Goal: Find specific page/section: Find specific page/section

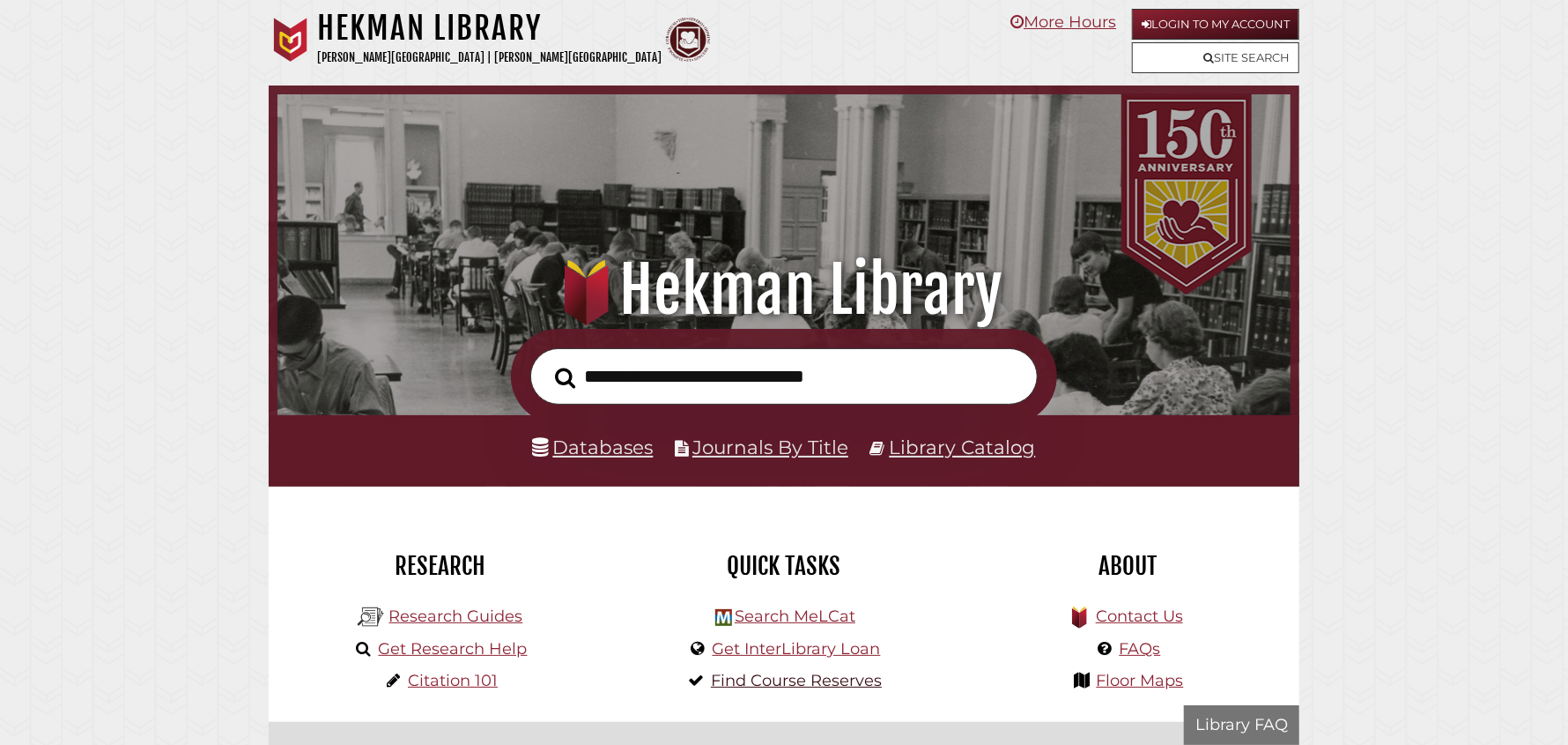
scroll to position [334, 1005]
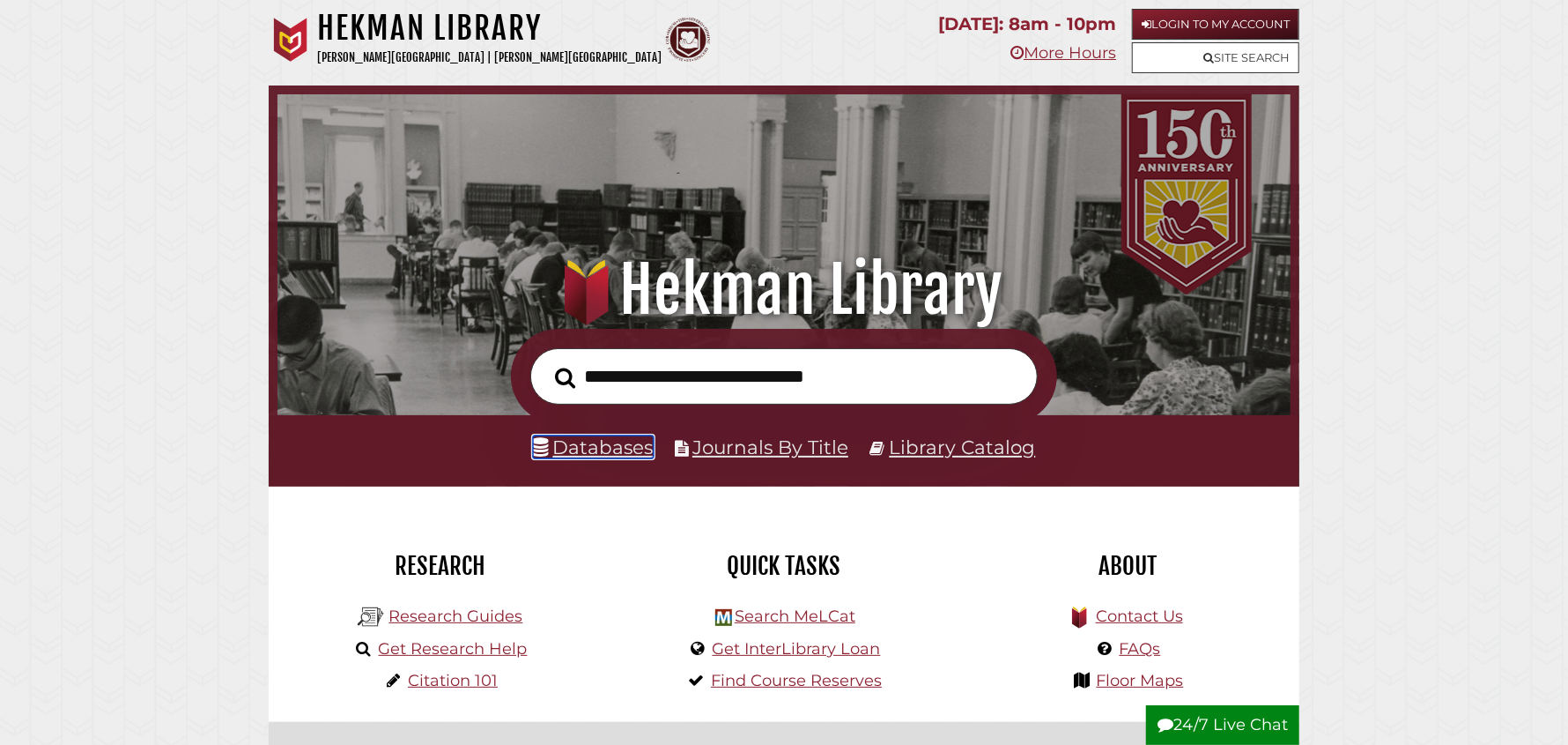
click at [593, 447] on link "Databases" at bounding box center [593, 448] width 121 height 23
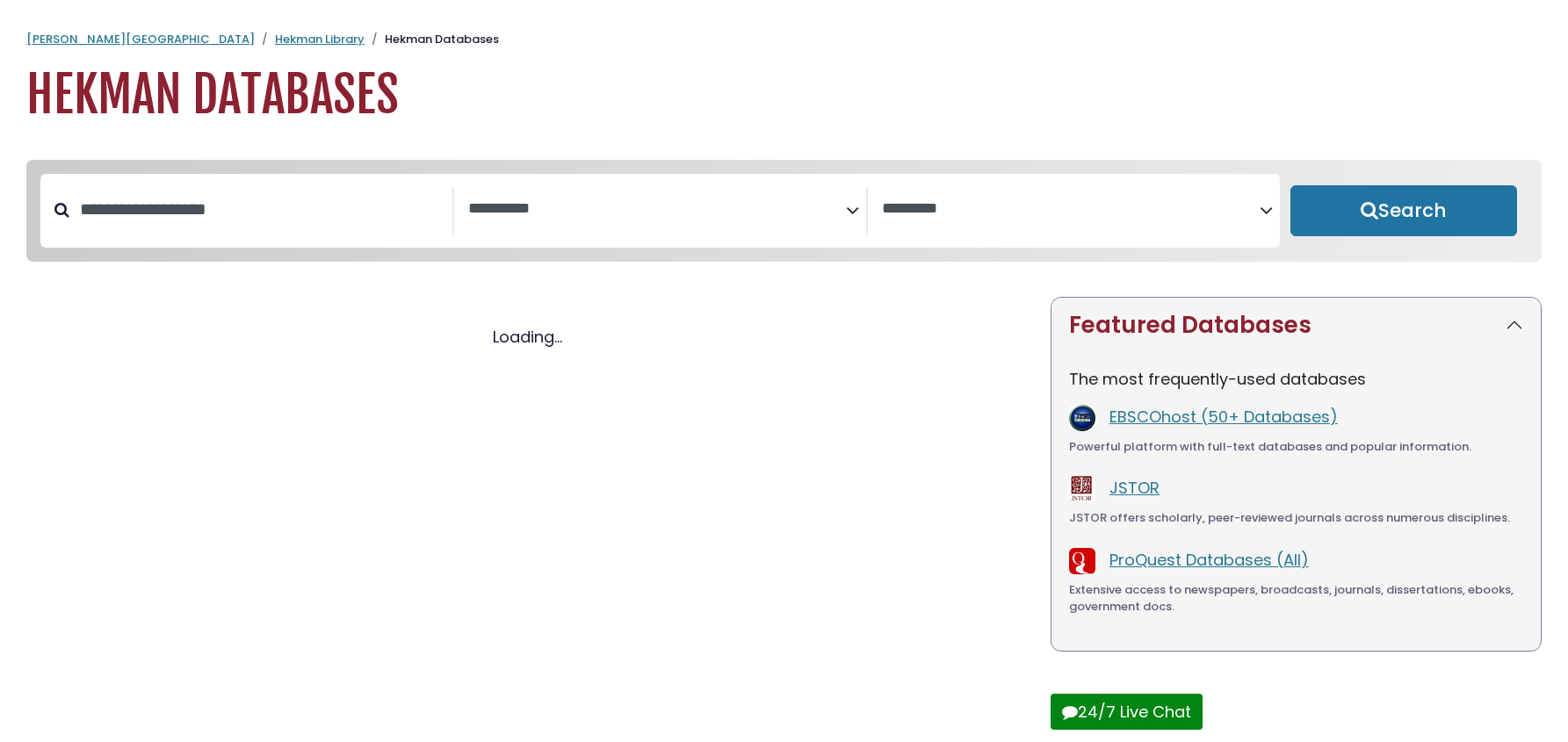
select select "Database Subject Filter"
select select "Database Vendors Filter"
select select "Database Subject Filter"
select select "Database Vendors Filter"
